Goal: Check status: Check status

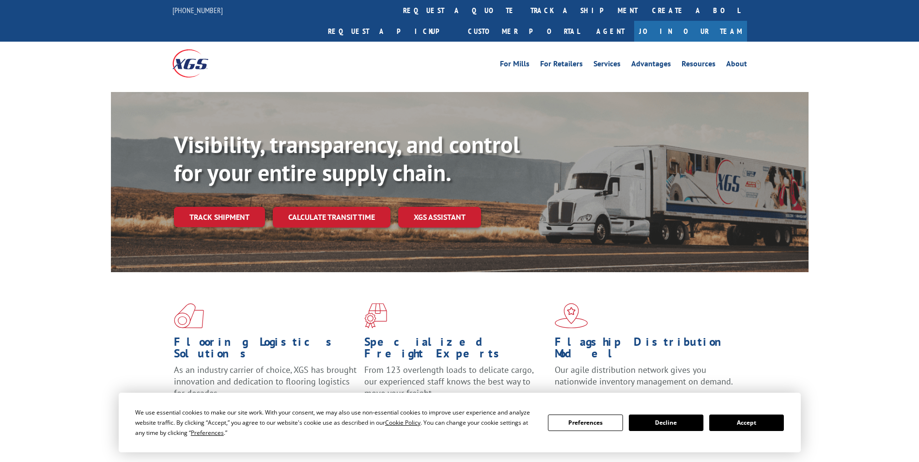
click at [523, 11] on link "track a shipment" at bounding box center [584, 10] width 122 height 21
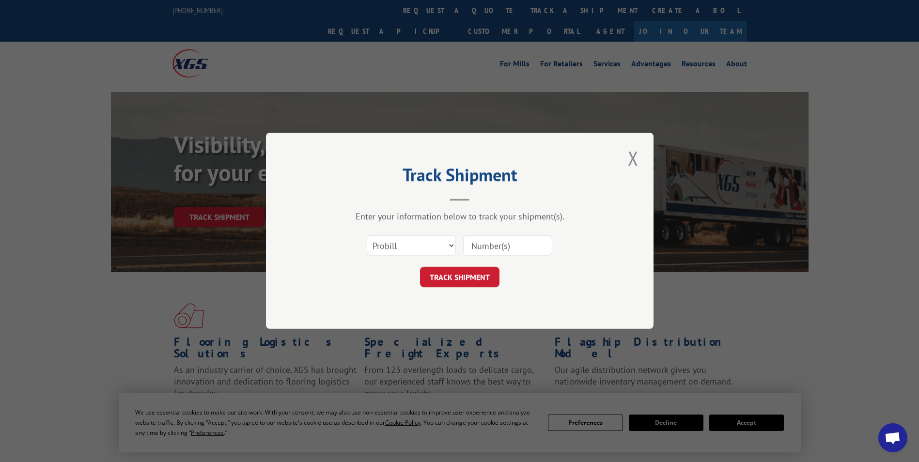
click at [415, 233] on div "Select category... Probill BOL PO" at bounding box center [459, 246] width 291 height 32
click at [417, 243] on select "Select category... Probill BOL PO" at bounding box center [411, 246] width 89 height 20
select select "po"
click at [367, 236] on select "Select category... Probill BOL PO" at bounding box center [411, 246] width 89 height 20
click at [472, 245] on input at bounding box center [507, 246] width 89 height 20
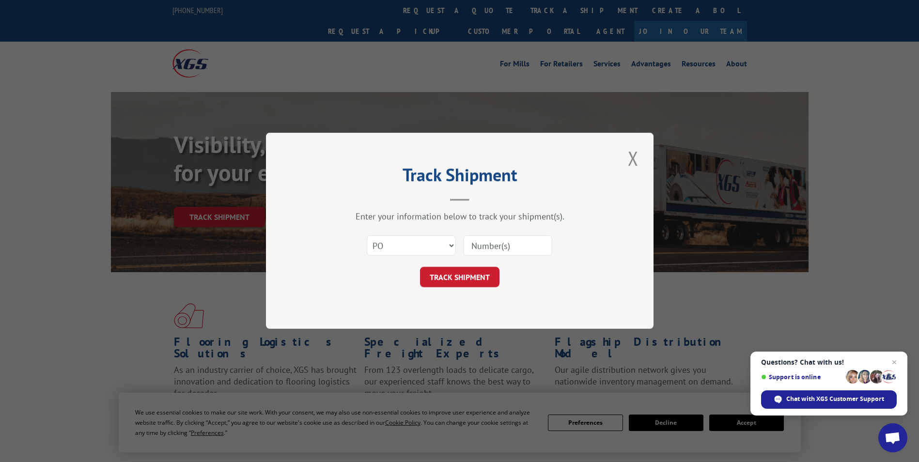
paste input "81510783"
type input "81510783"
click at [467, 281] on button "TRACK SHIPMENT" at bounding box center [459, 277] width 79 height 20
